Goal: Information Seeking & Learning: Compare options

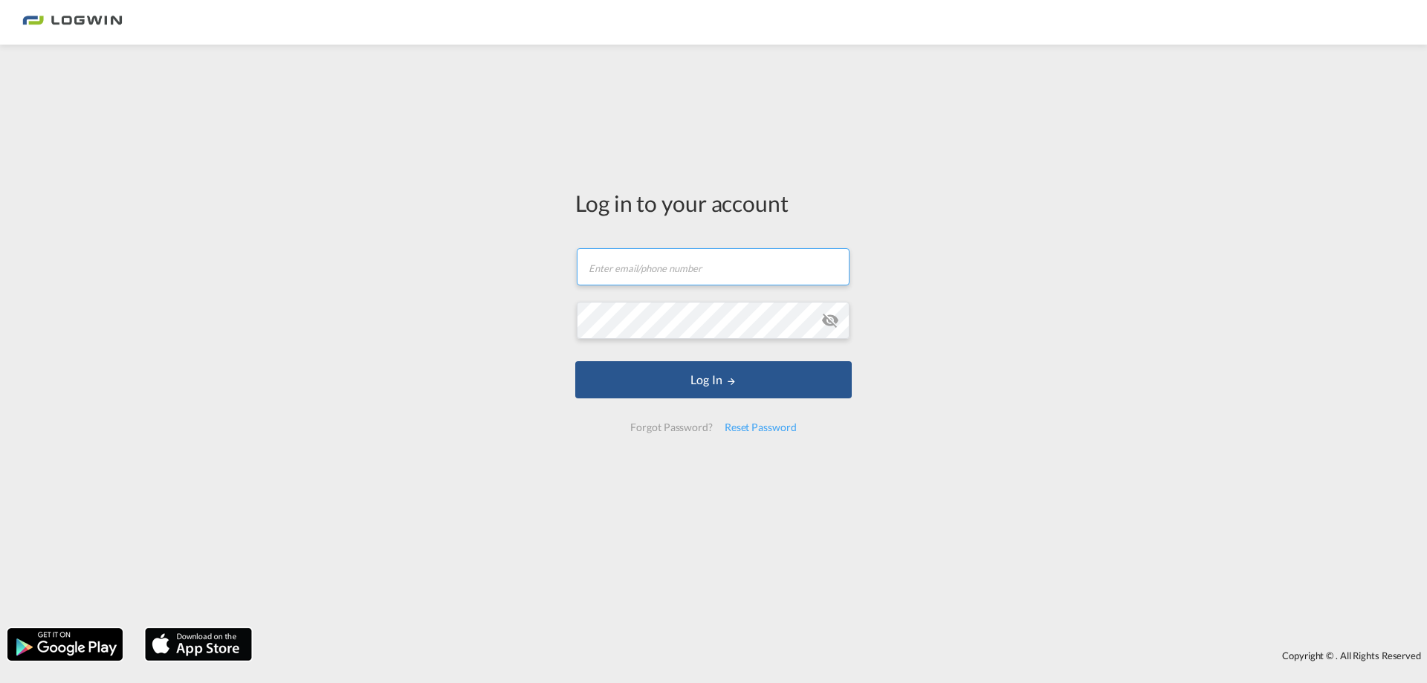
type input "julia.hafner@logwin-logistics.com"
click at [710, 273] on input "julia.hafner@logwin-logistics.com" at bounding box center [713, 266] width 273 height 37
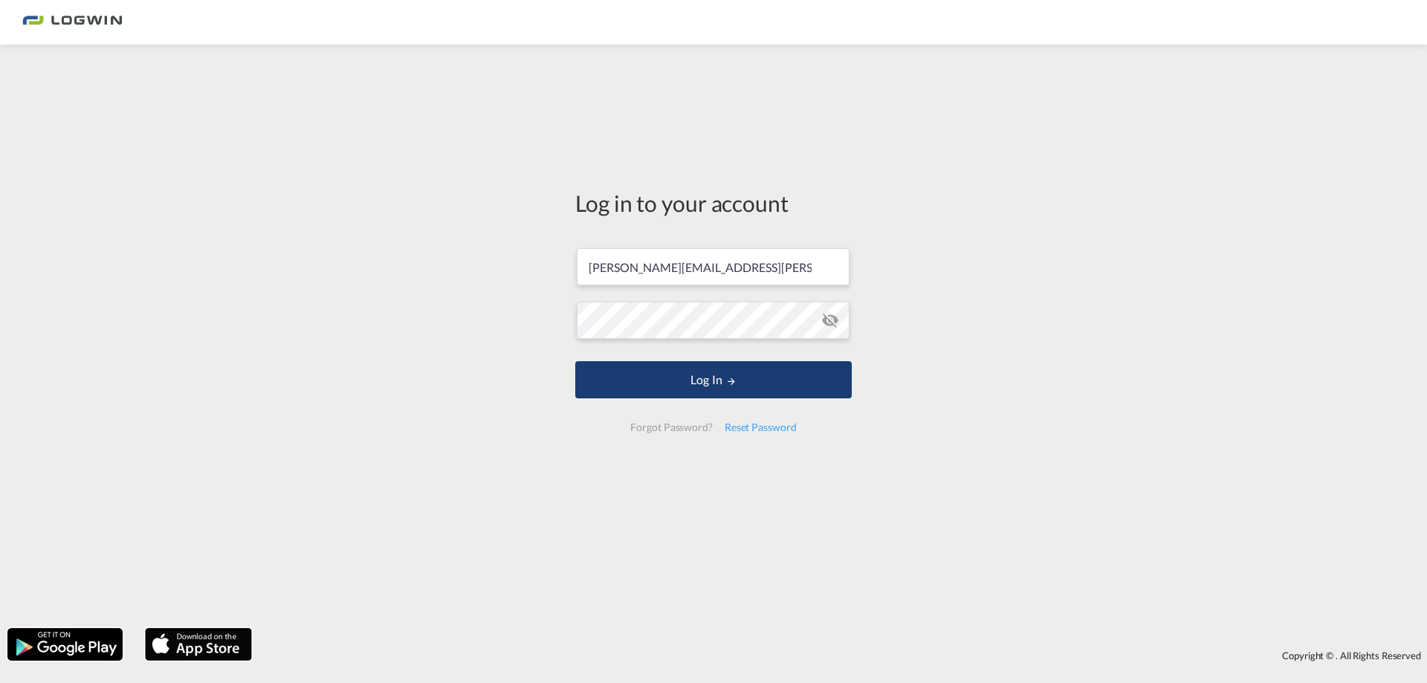
click at [711, 375] on button "Log In" at bounding box center [713, 379] width 277 height 37
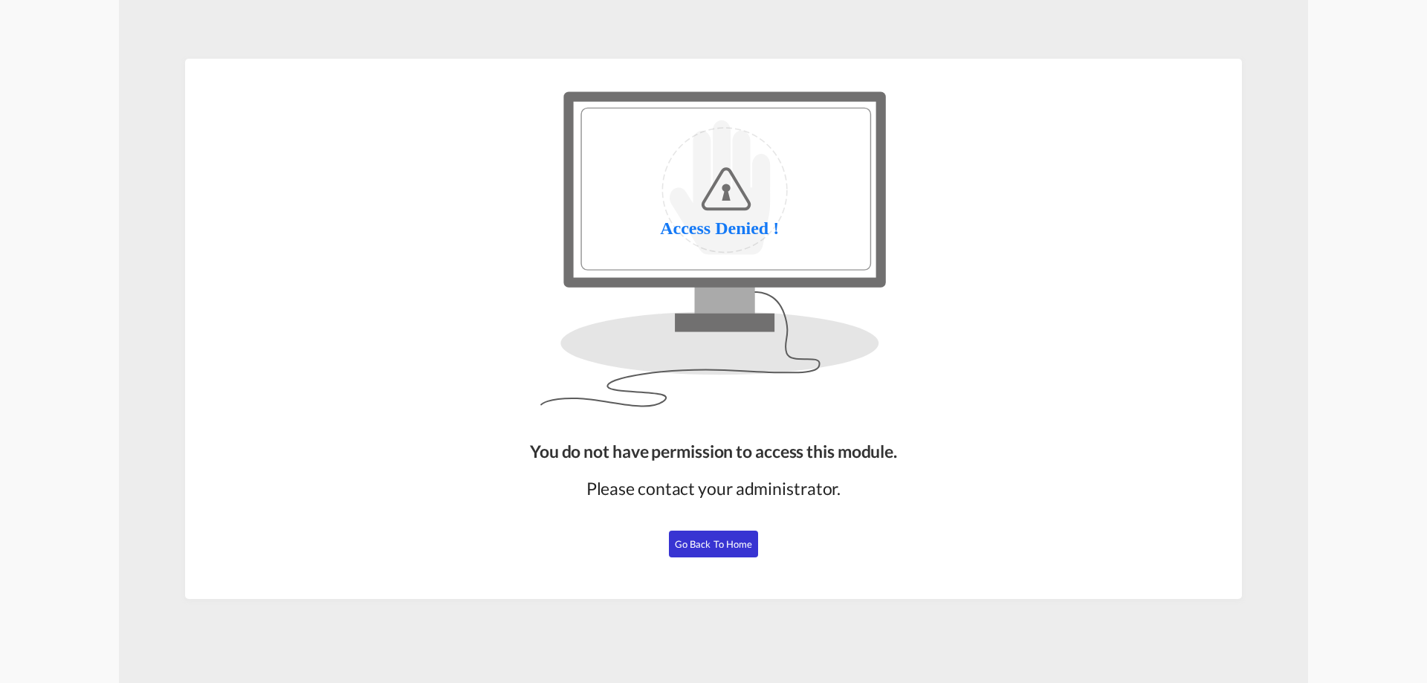
click at [685, 551] on button "Go Back to Home" at bounding box center [713, 544] width 89 height 27
